Goal: Task Accomplishment & Management: Use online tool/utility

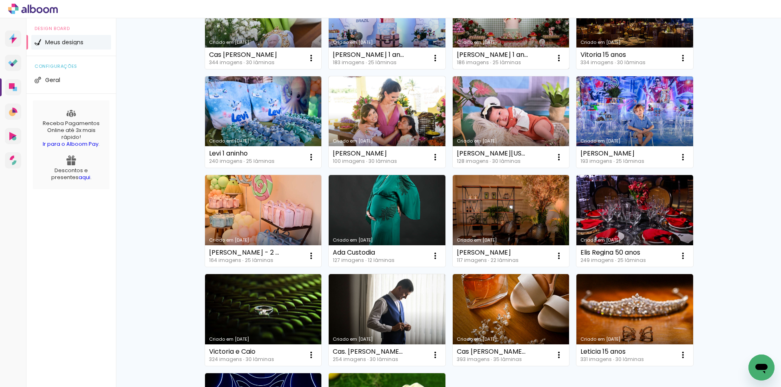
scroll to position [325, 0]
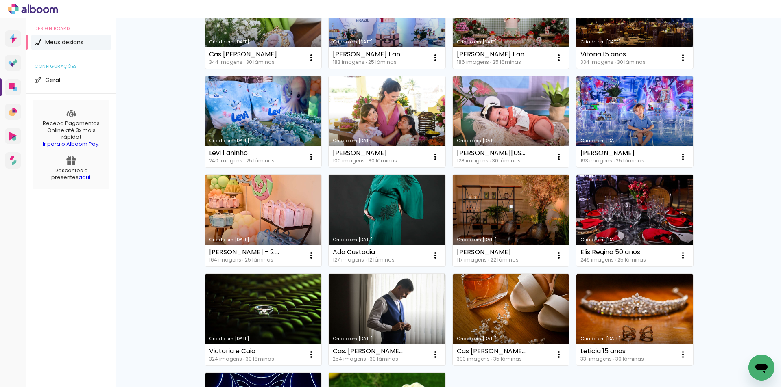
click at [369, 199] on link "Criado em [DATE]" at bounding box center [387, 221] width 117 height 92
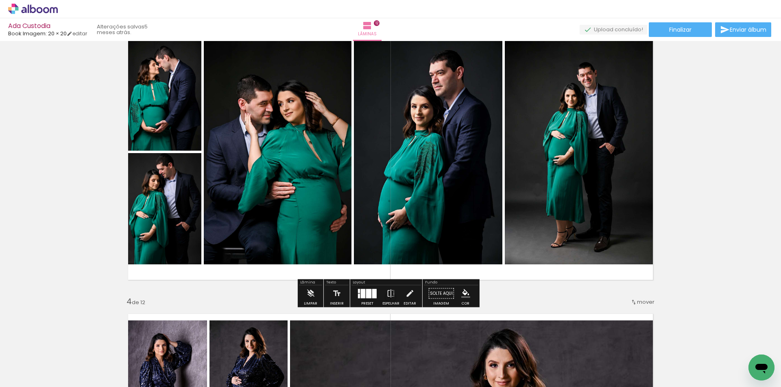
scroll to position [569, 0]
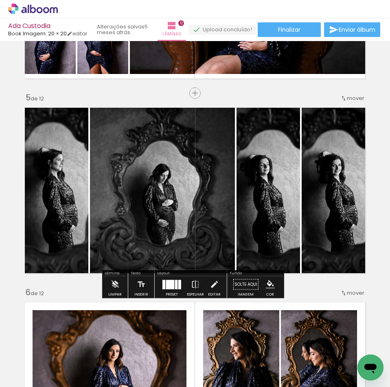
scroll to position [772, 0]
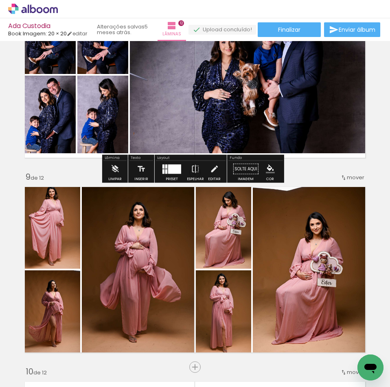
scroll to position [1422, 0]
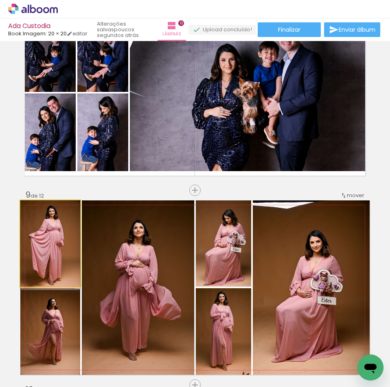
drag, startPoint x: 56, startPoint y: 251, endPoint x: 56, endPoint y: 257, distance: 6.1
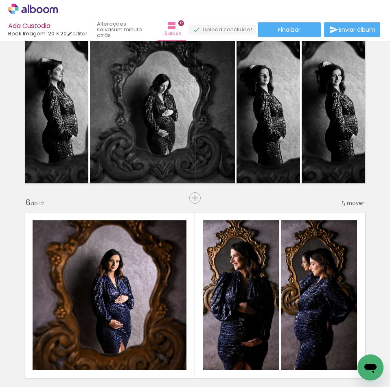
scroll to position [812, 0]
